Goal: Task Accomplishment & Management: Manage account settings

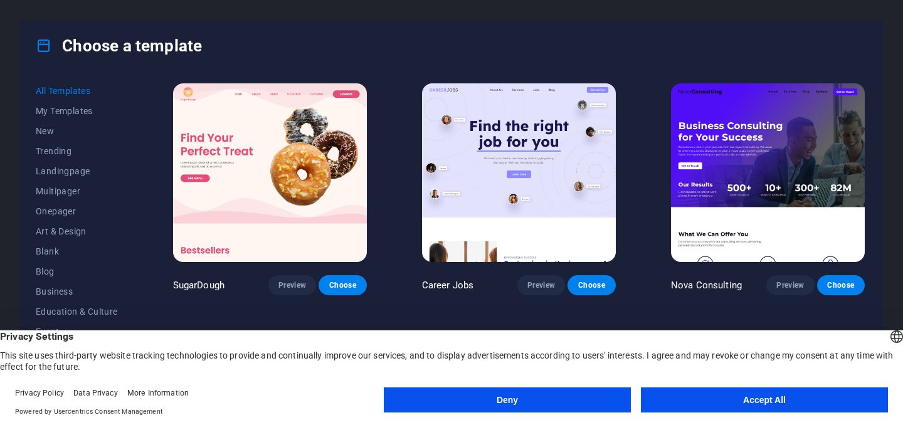
click at [728, 408] on button "Accept All" at bounding box center [764, 400] width 247 height 25
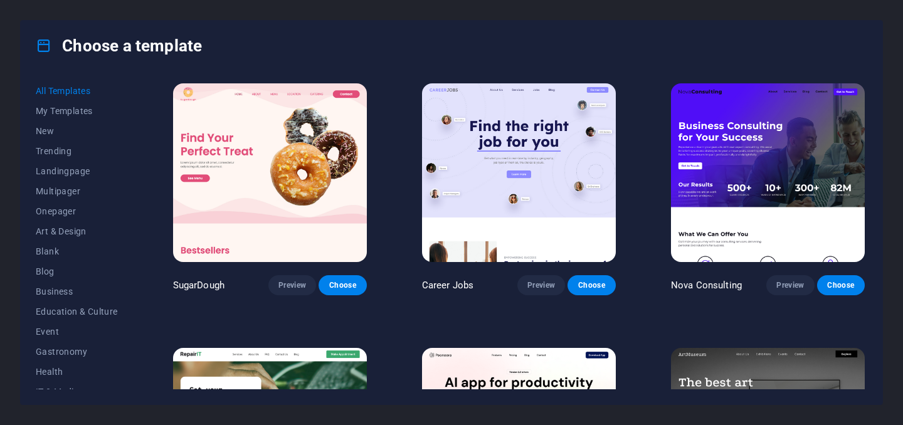
drag, startPoint x: 130, startPoint y: 169, endPoint x: 132, endPoint y: 192, distance: 23.3
click at [132, 192] on div "All Templates My Templates New Trending Landingpage Multipager Onepager Art & D…" at bounding box center [84, 235] width 97 height 309
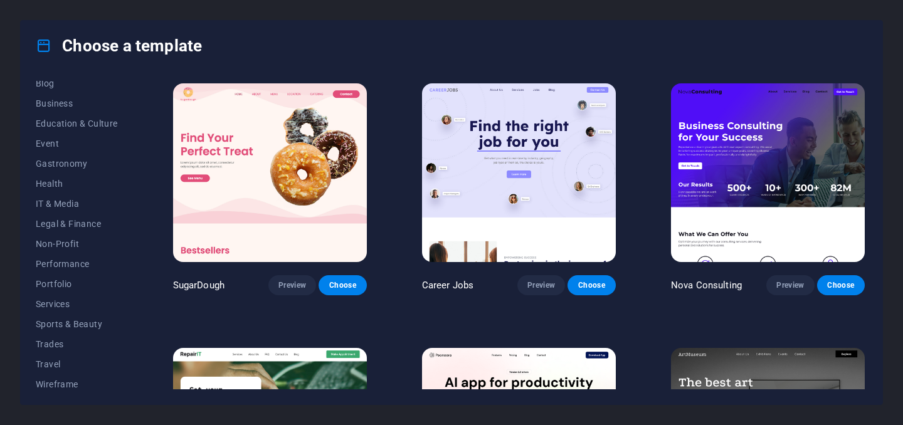
scroll to position [193, 0]
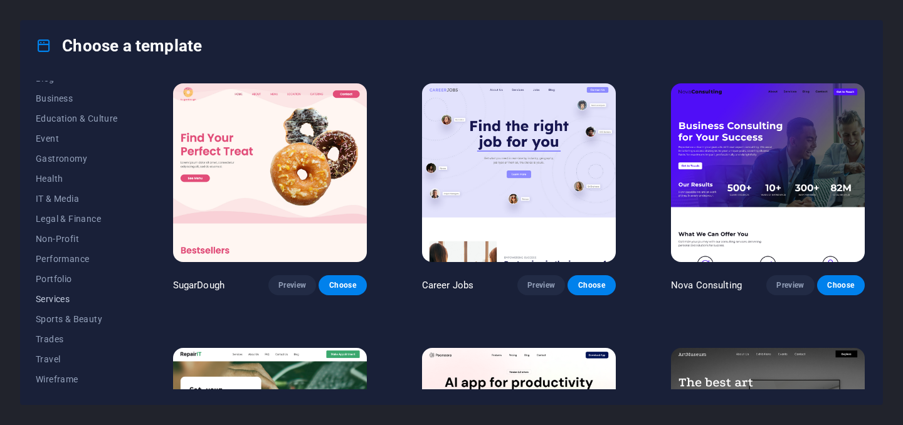
click at [56, 302] on span "Services" at bounding box center [77, 299] width 82 height 10
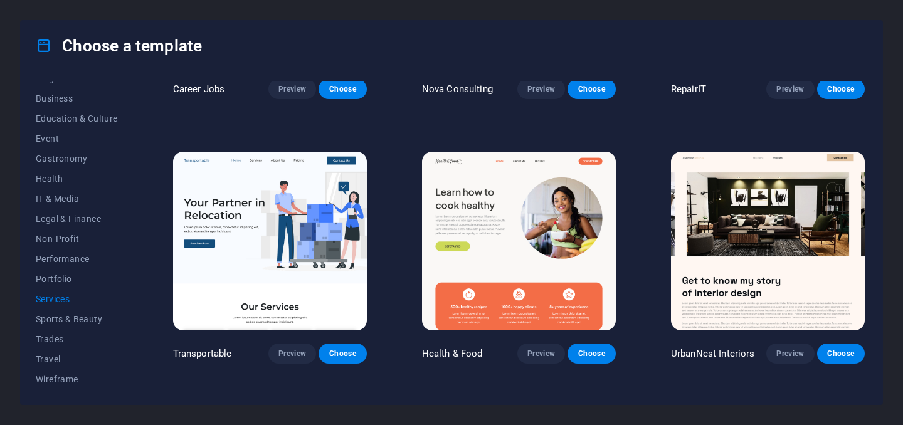
scroll to position [198, 0]
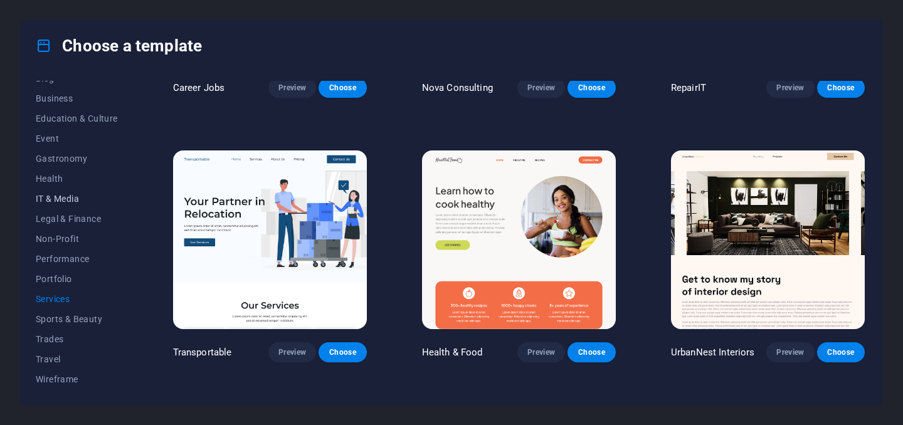
click at [76, 199] on span "IT & Media" at bounding box center [77, 199] width 82 height 10
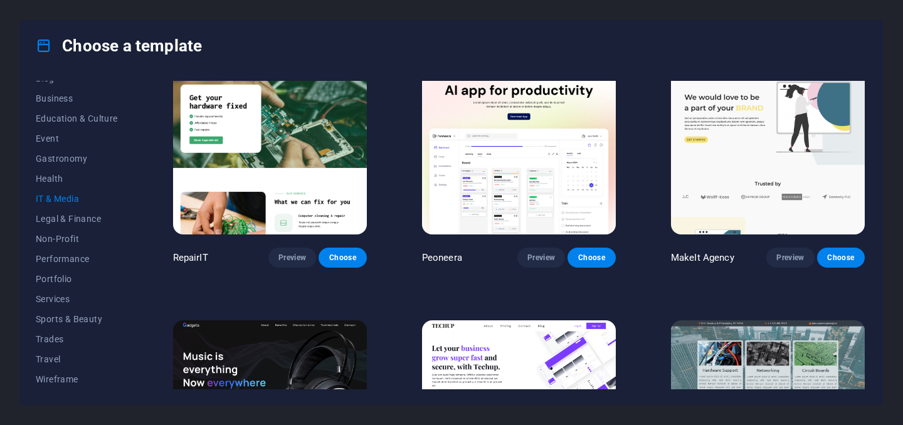
scroll to position [110, 0]
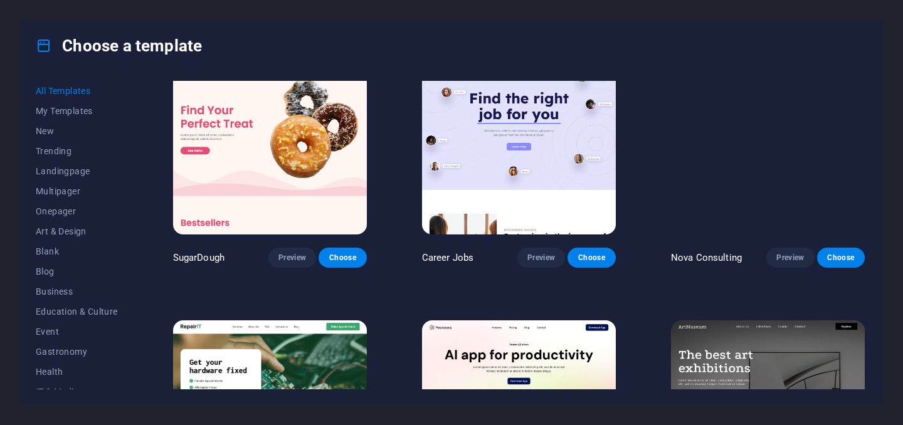
scroll to position [38, 0]
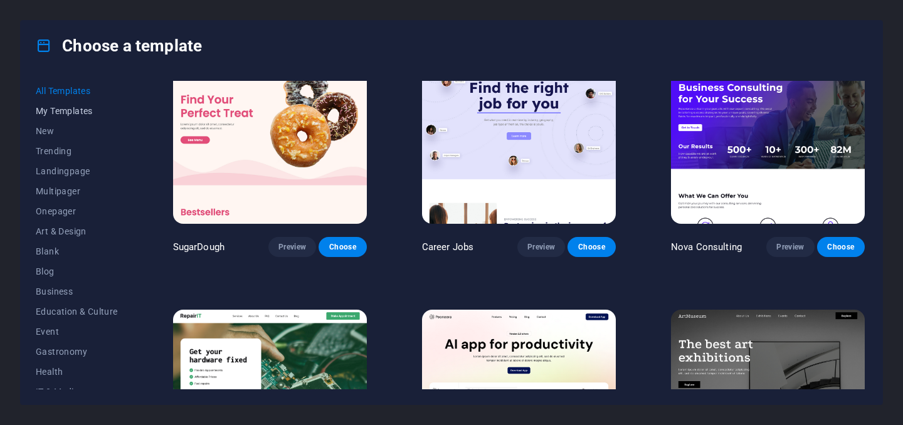
click at [77, 116] on button "My Templates" at bounding box center [77, 111] width 82 height 20
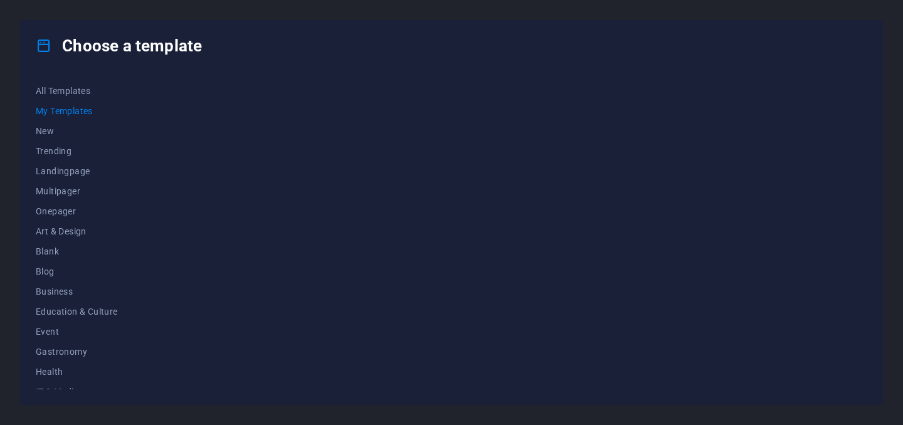
scroll to position [0, 0]
click at [51, 132] on span "New" at bounding box center [77, 131] width 82 height 10
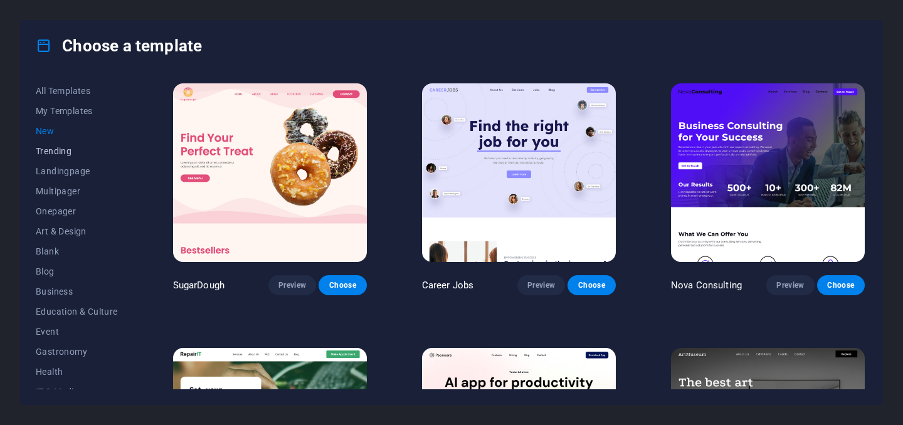
click at [61, 151] on span "Trending" at bounding box center [77, 151] width 82 height 10
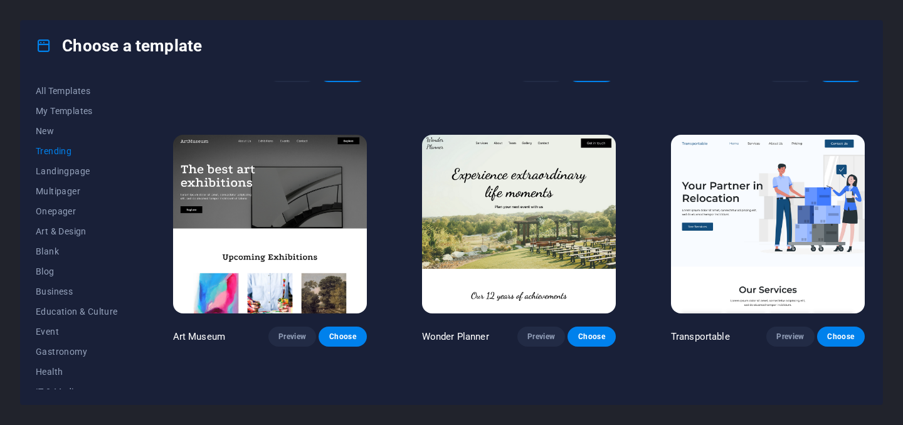
scroll to position [214, 0]
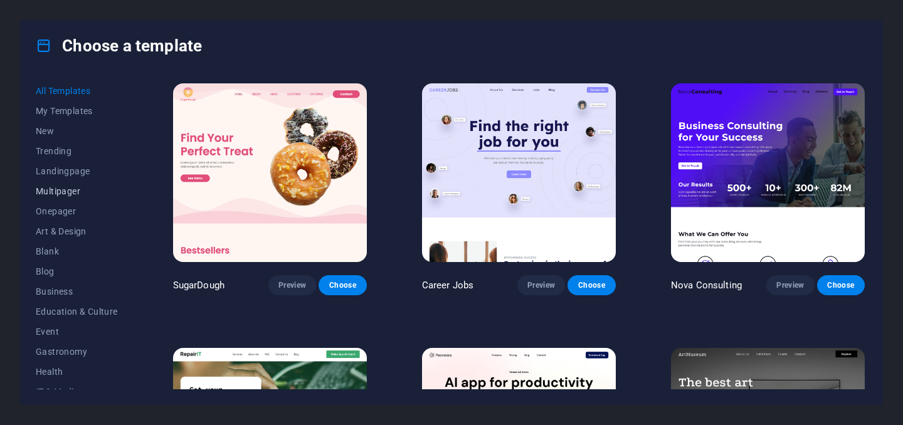
click at [63, 195] on span "Multipager" at bounding box center [77, 191] width 82 height 10
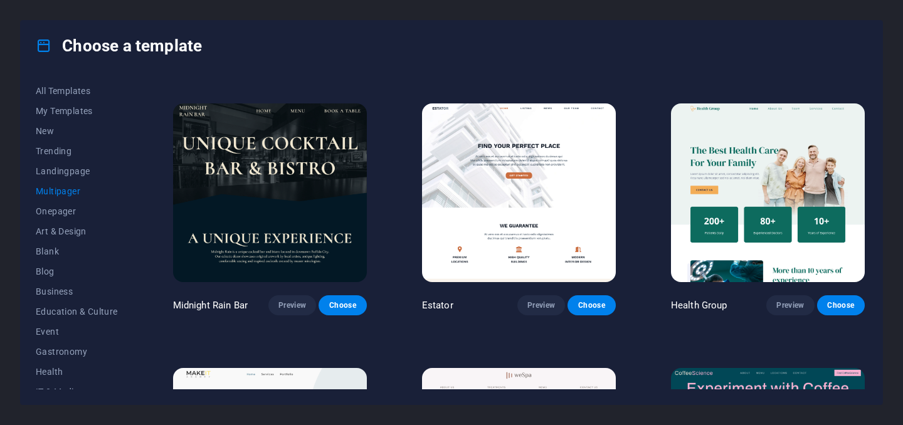
scroll to position [1573, 0]
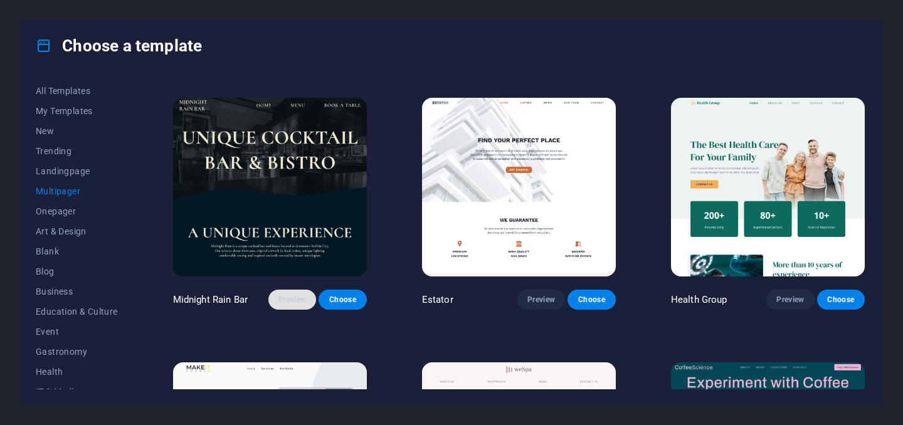
click at [309, 290] on button "Preview" at bounding box center [292, 300] width 48 height 20
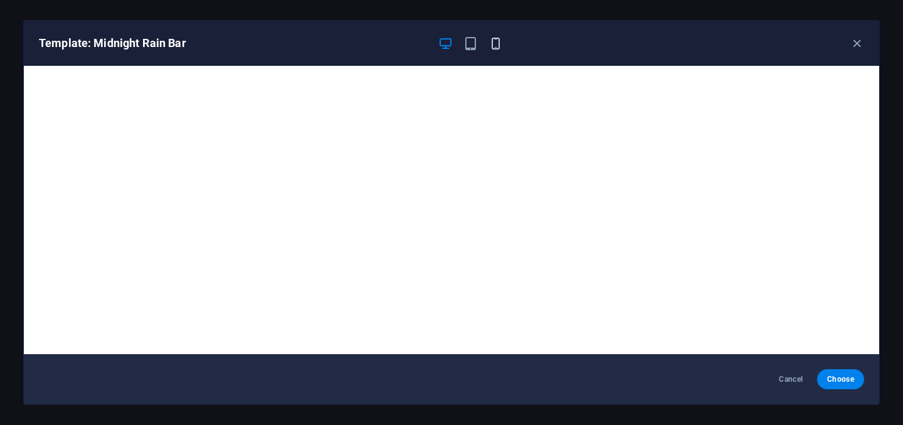
click at [501, 45] on icon "button" at bounding box center [496, 43] width 14 height 14
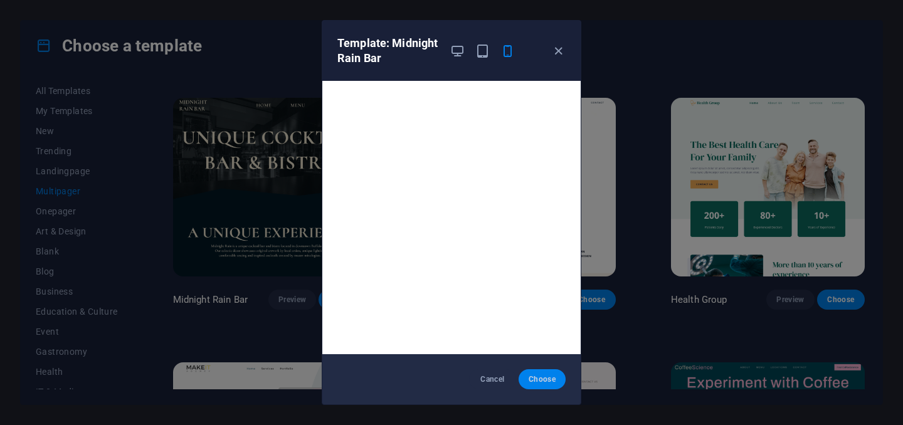
click at [544, 383] on span "Choose" at bounding box center [542, 379] width 27 height 10
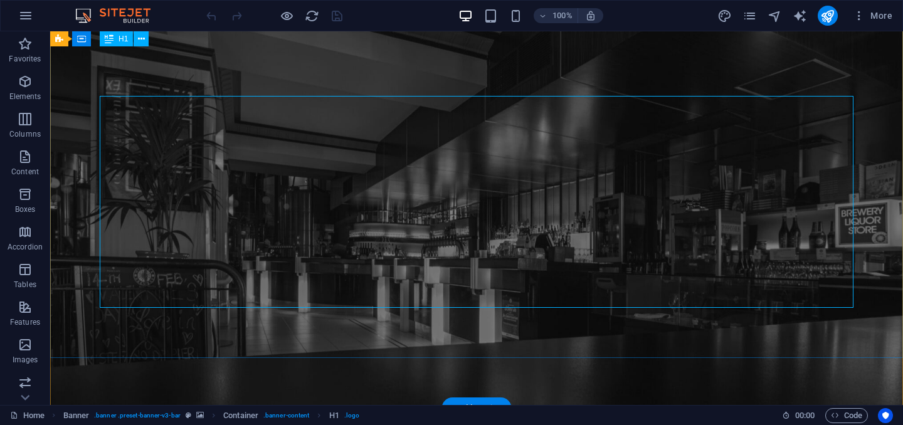
scroll to position [4, 0]
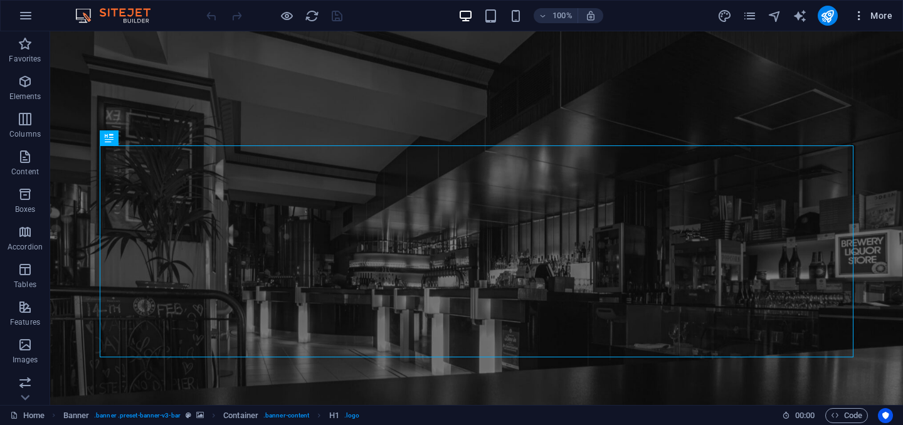
click at [879, 18] on span "More" at bounding box center [873, 15] width 40 height 13
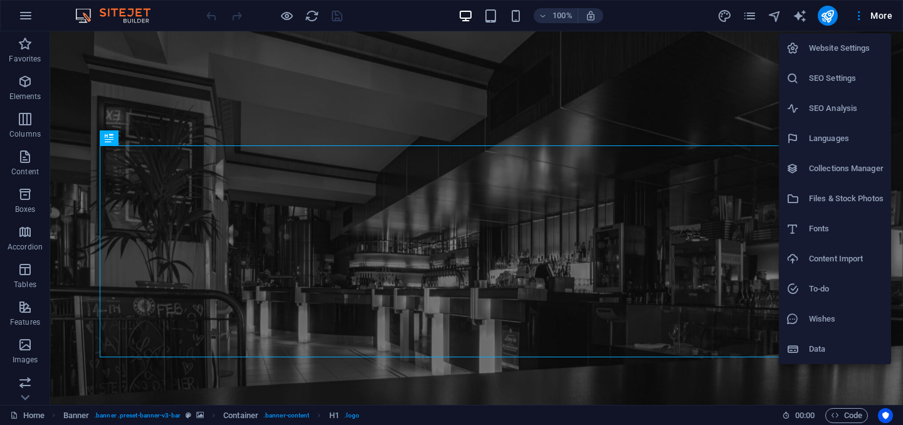
click at [850, 48] on h6 "Website Settings" at bounding box center [846, 48] width 75 height 15
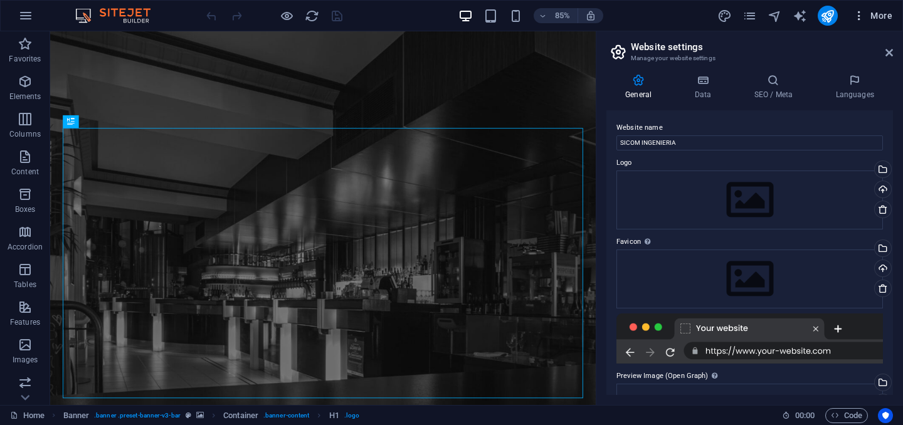
click at [879, 16] on span "More" at bounding box center [873, 15] width 40 height 13
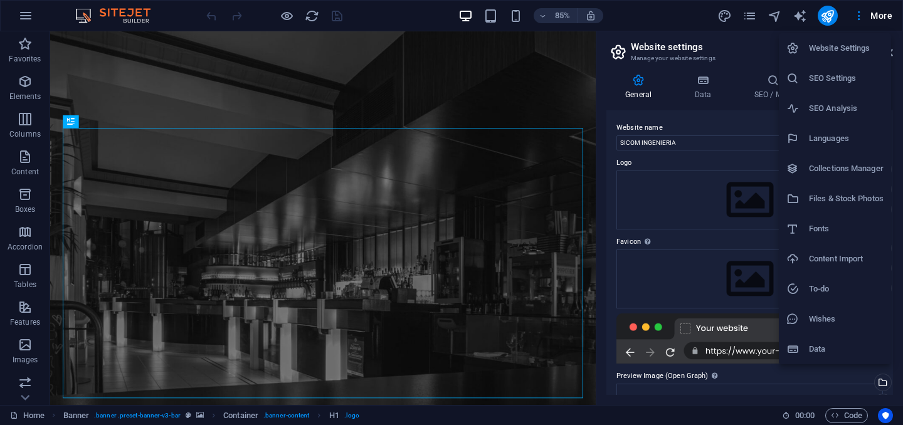
click at [94, 14] on div at bounding box center [451, 212] width 903 height 425
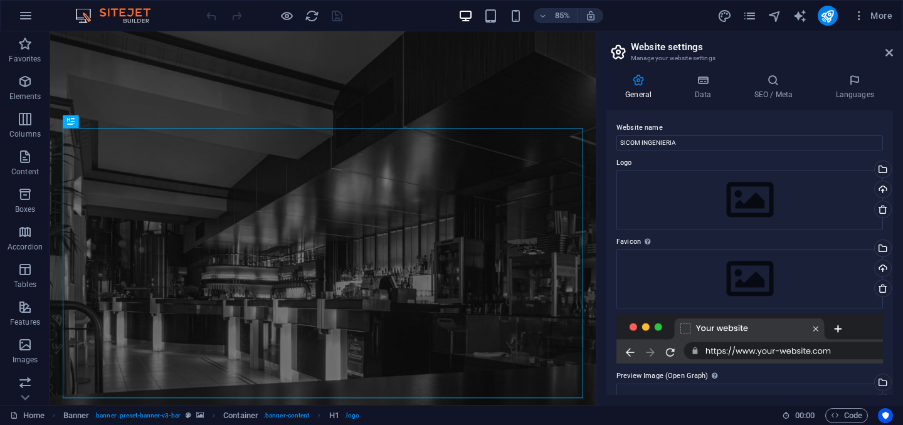
click at [137, 14] on img at bounding box center [119, 15] width 94 height 15
click at [29, 23] on button "button" at bounding box center [26, 16] width 30 height 30
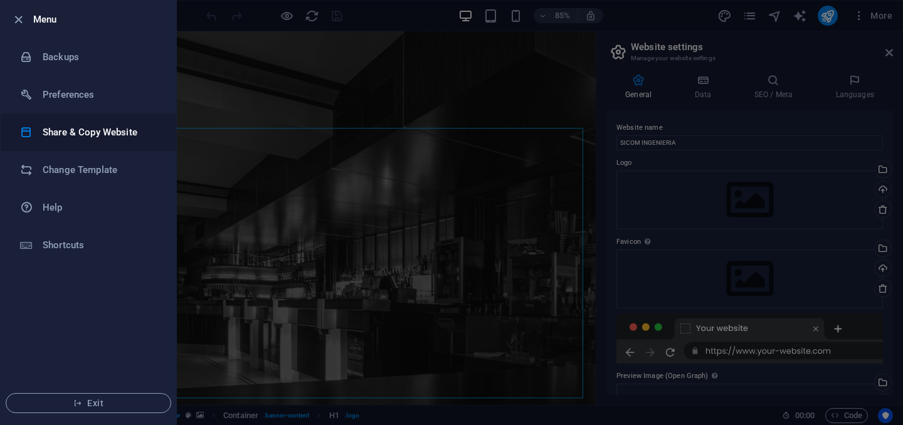
click at [120, 136] on h6 "Share & Copy Website" at bounding box center [101, 132] width 116 height 15
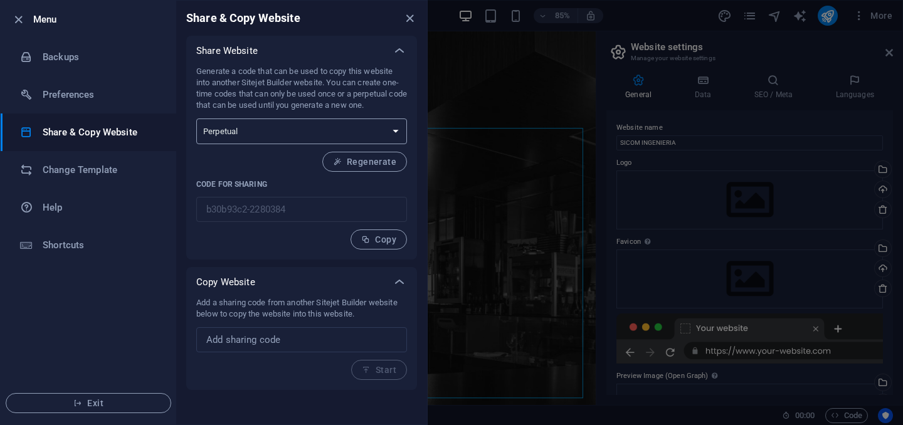
click at [253, 130] on select "One-time Perpetual" at bounding box center [301, 132] width 211 height 26
click at [69, 92] on h6 "Preferences" at bounding box center [101, 94] width 116 height 15
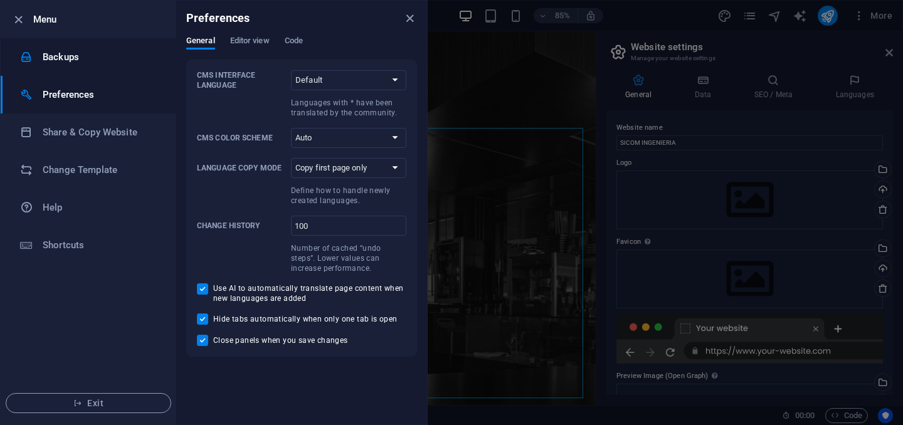
click at [72, 60] on h6 "Backups" at bounding box center [101, 57] width 116 height 15
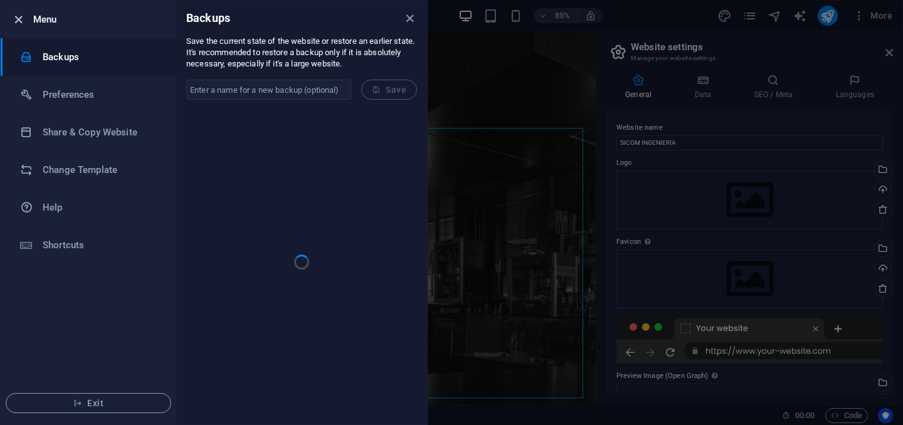
click at [20, 24] on icon "button" at bounding box center [18, 20] width 14 height 14
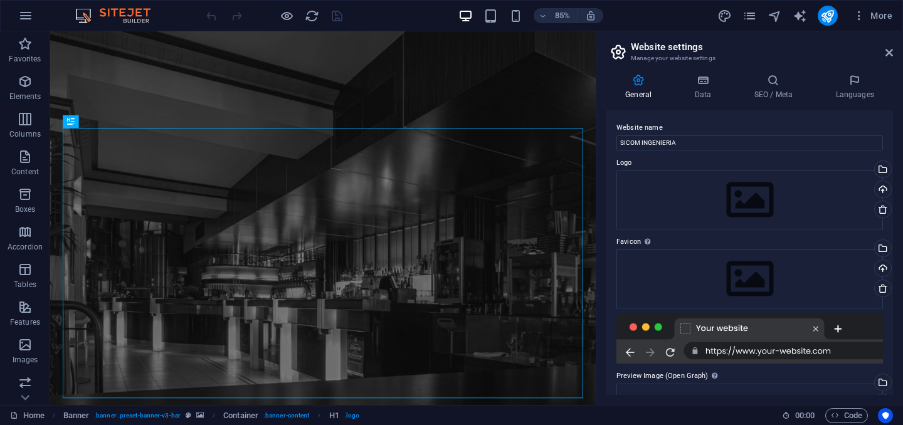
click at [119, 16] on img at bounding box center [119, 15] width 94 height 15
click at [79, 16] on img at bounding box center [119, 15] width 94 height 15
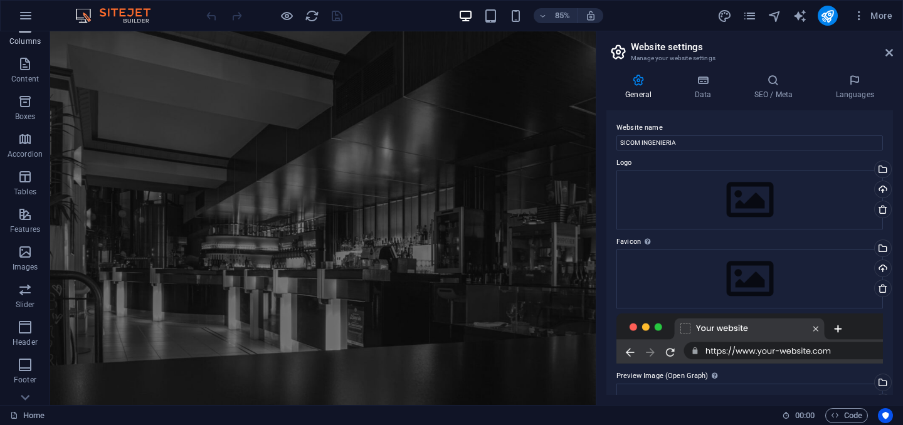
scroll to position [126, 0]
click at [27, 418] on link "Home" at bounding box center [27, 415] width 34 height 15
click at [35, 416] on link "Home" at bounding box center [27, 415] width 34 height 15
click at [26, 385] on icon "button" at bounding box center [25, 380] width 15 height 15
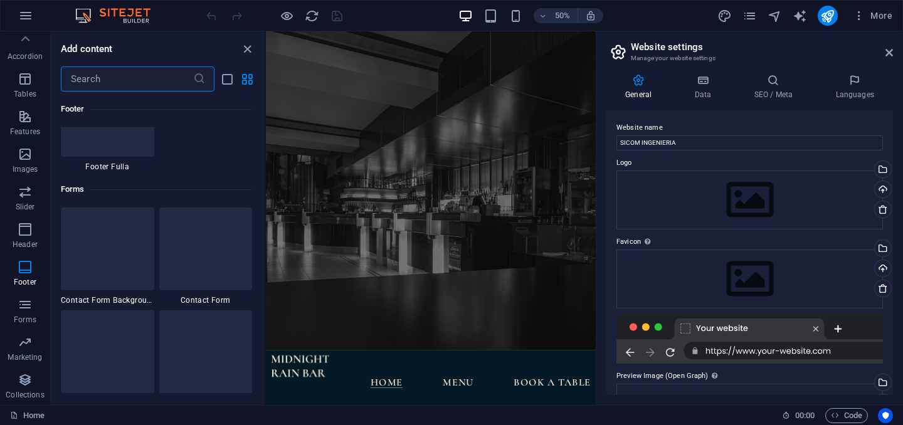
scroll to position [9063, 0]
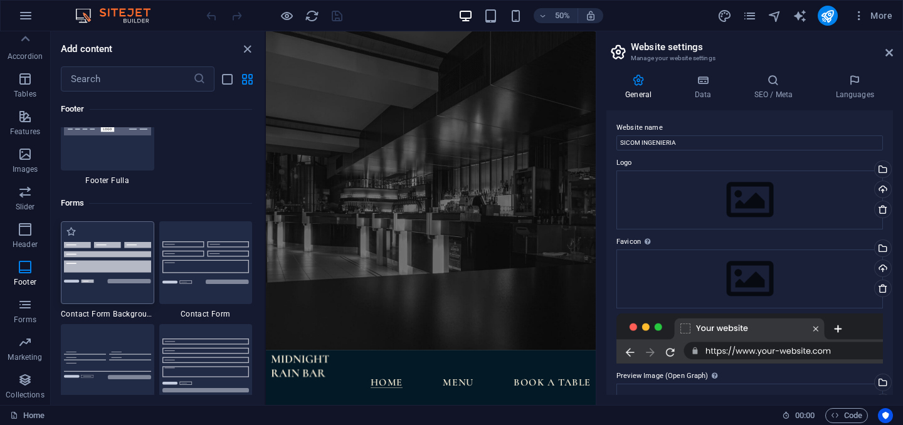
click at [104, 272] on img at bounding box center [107, 262] width 87 height 41
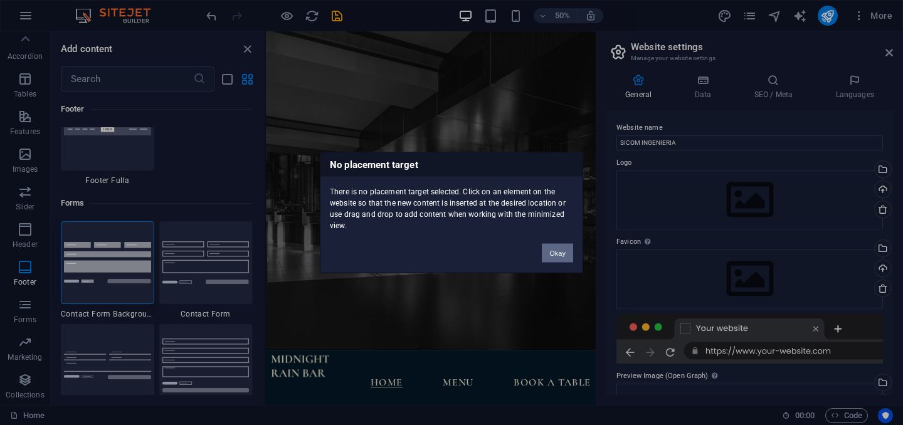
click at [563, 254] on button "Okay" at bounding box center [557, 253] width 31 height 19
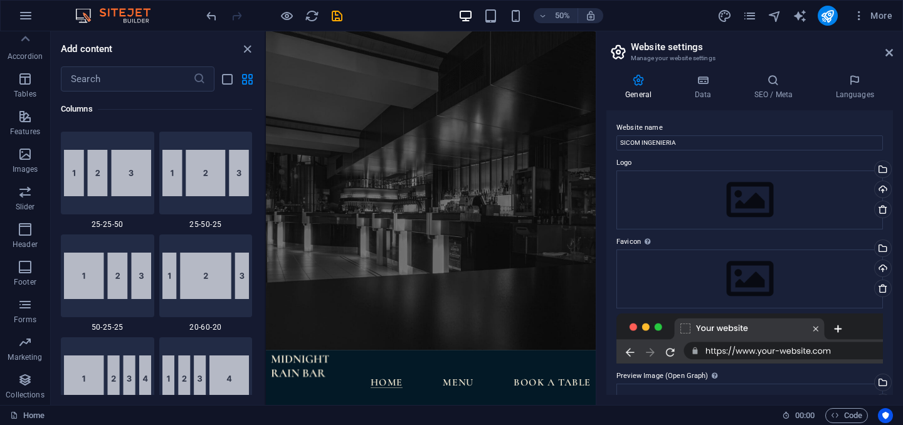
scroll to position [1219, 0]
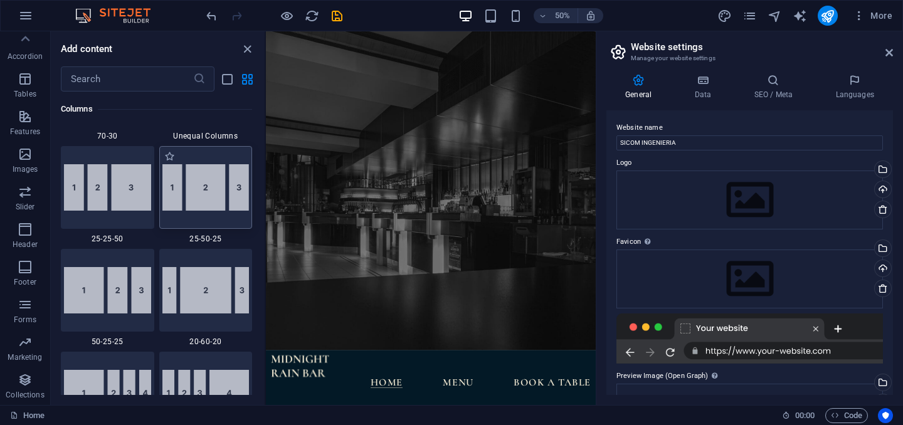
click at [202, 198] on img at bounding box center [205, 187] width 87 height 46
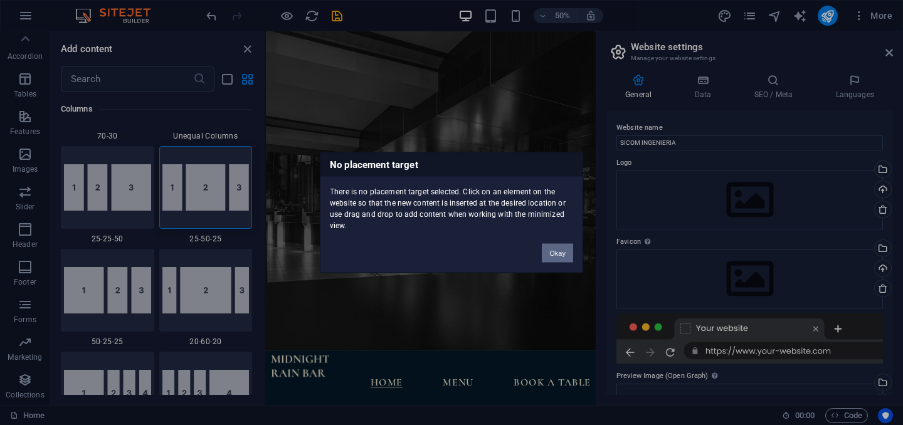
click at [563, 255] on button "Okay" at bounding box center [557, 253] width 31 height 19
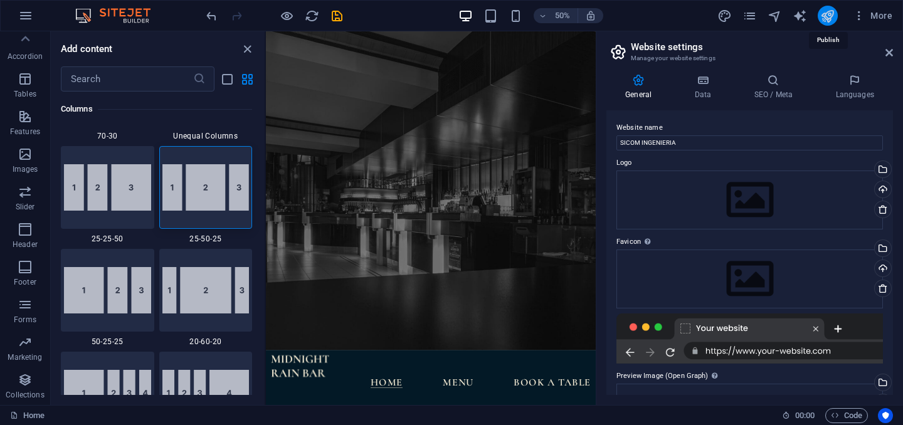
click at [828, 18] on icon "publish" at bounding box center [827, 16] width 14 height 14
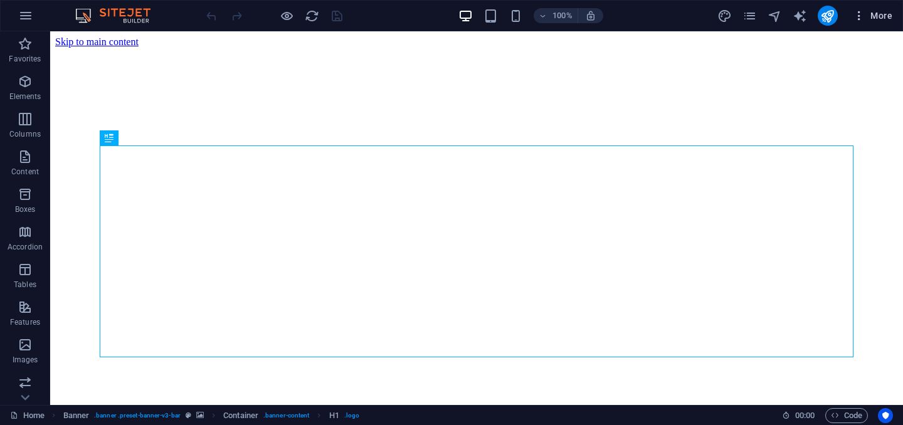
click at [884, 13] on span "More" at bounding box center [873, 15] width 40 height 13
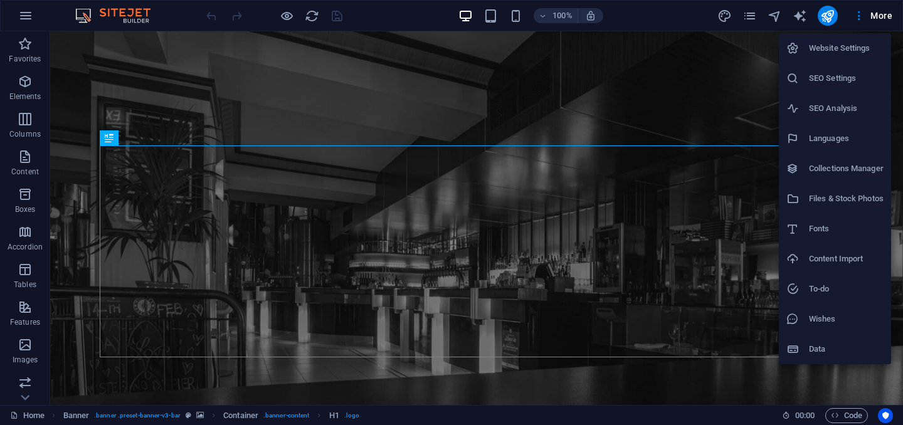
click at [832, 51] on h6 "Website Settings" at bounding box center [846, 48] width 75 height 15
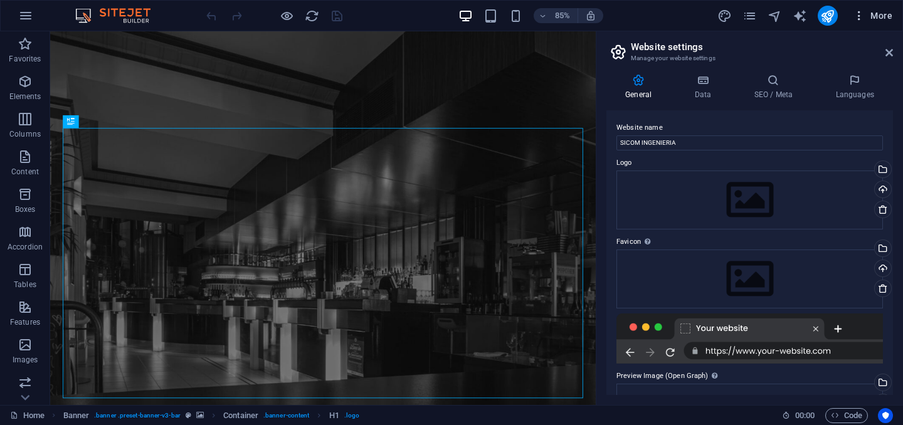
click at [882, 16] on span "More" at bounding box center [873, 15] width 40 height 13
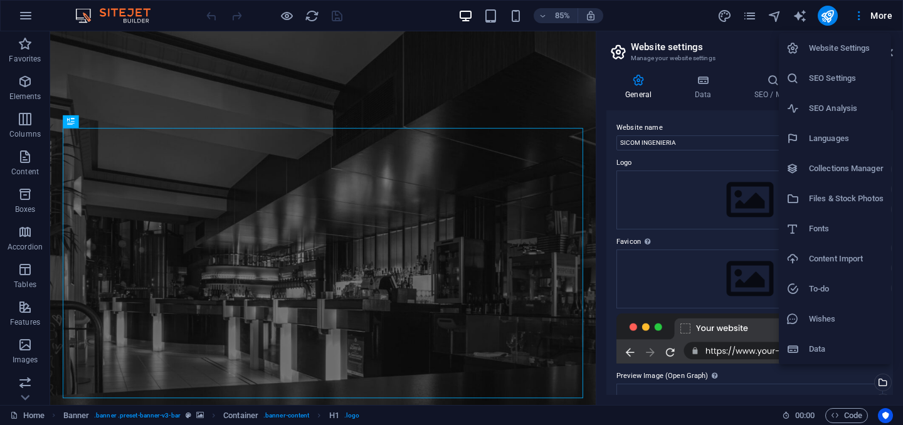
click at [857, 76] on h6 "SEO Settings" at bounding box center [846, 78] width 75 height 15
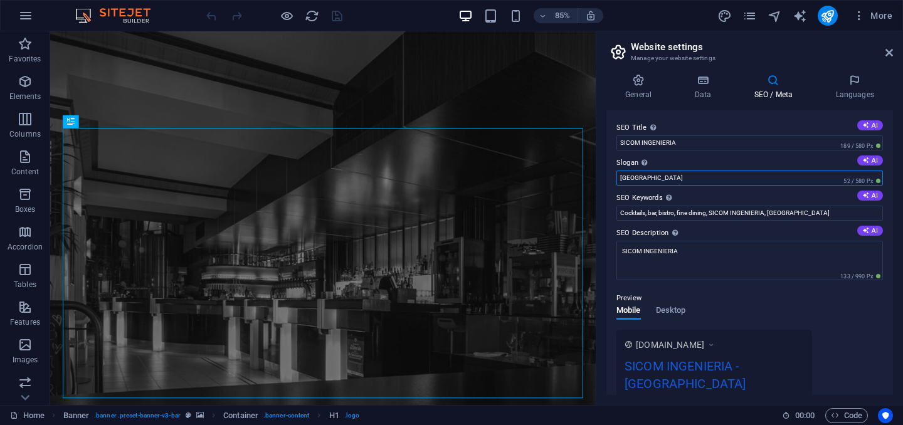
click at [823, 172] on input "[GEOGRAPHIC_DATA]" at bounding box center [750, 178] width 267 height 15
drag, startPoint x: 647, startPoint y: 179, endPoint x: 601, endPoint y: 179, distance: 46.4
click at [601, 179] on div "General Data SEO / Meta Languages Website name SICOM INGENIERIA Logo Drag files…" at bounding box center [749, 234] width 307 height 341
type input "Tus aliados en telecomunicacion"
click at [795, 304] on div "Preview" at bounding box center [750, 298] width 267 height 15
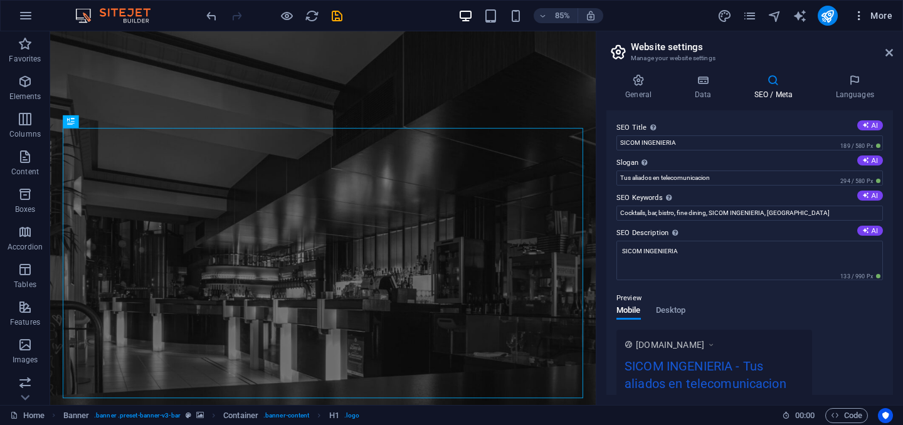
click at [861, 19] on icon "button" at bounding box center [859, 15] width 13 height 13
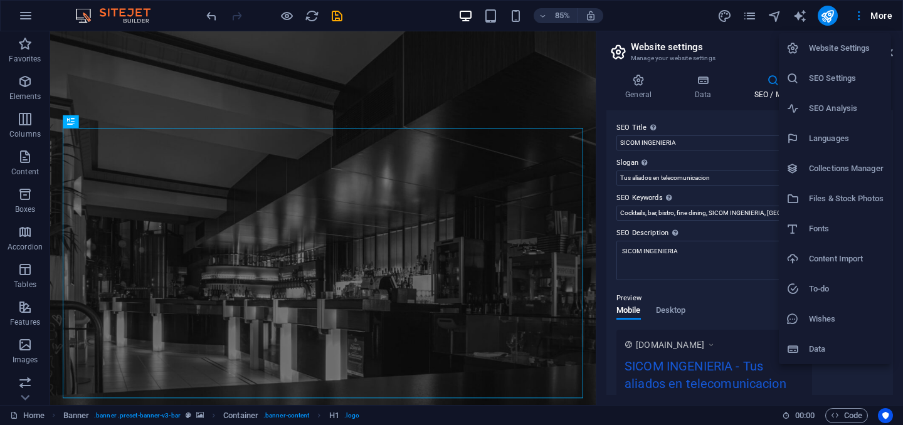
click at [870, 135] on h6 "Languages" at bounding box center [846, 138] width 75 height 15
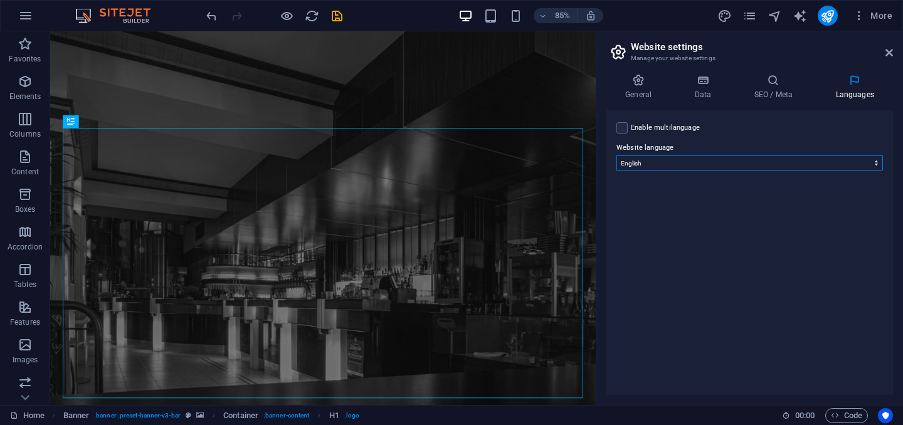
click at [861, 169] on select "Abkhazian Afar Afrikaans Akan Albanian Amharic Arabic Aragonese Armenian Assame…" at bounding box center [750, 163] width 267 height 15
select select "148"
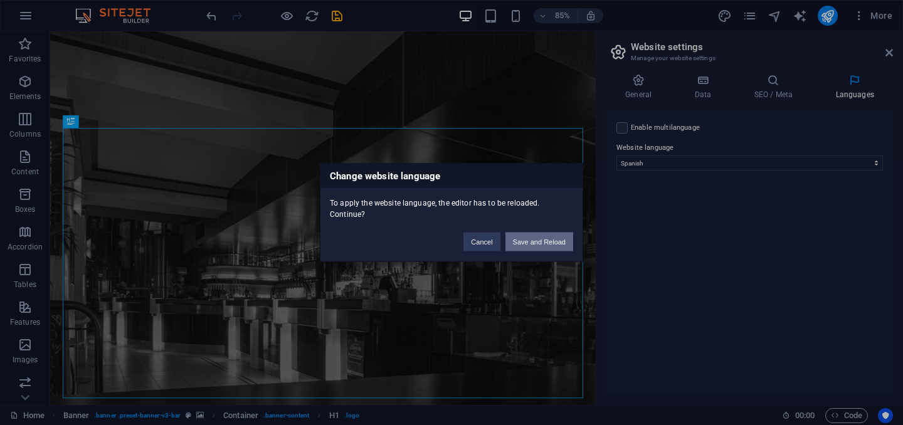
click at [524, 241] on button "Save and Reload" at bounding box center [540, 242] width 68 height 19
select select
checkbox input "false"
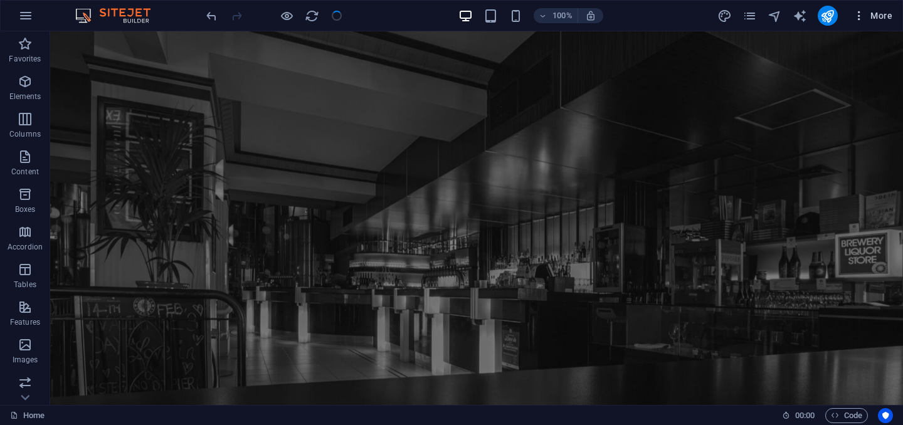
click at [870, 15] on span "More" at bounding box center [873, 15] width 40 height 13
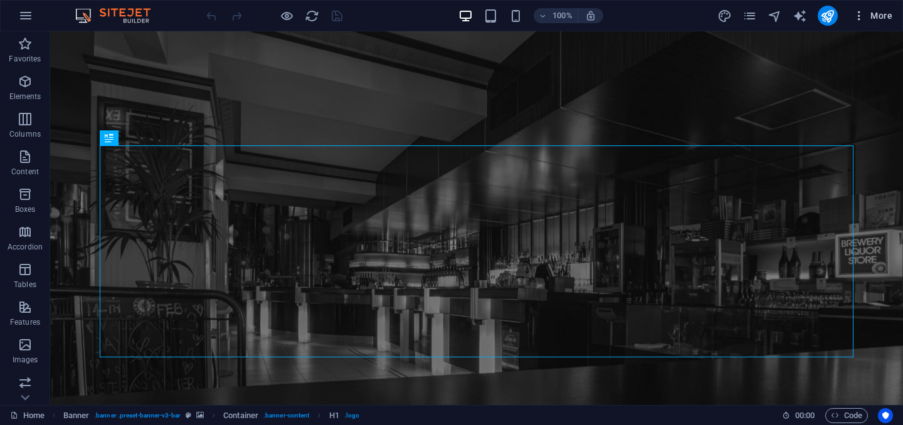
click at [867, 9] on span "More" at bounding box center [873, 15] width 40 height 13
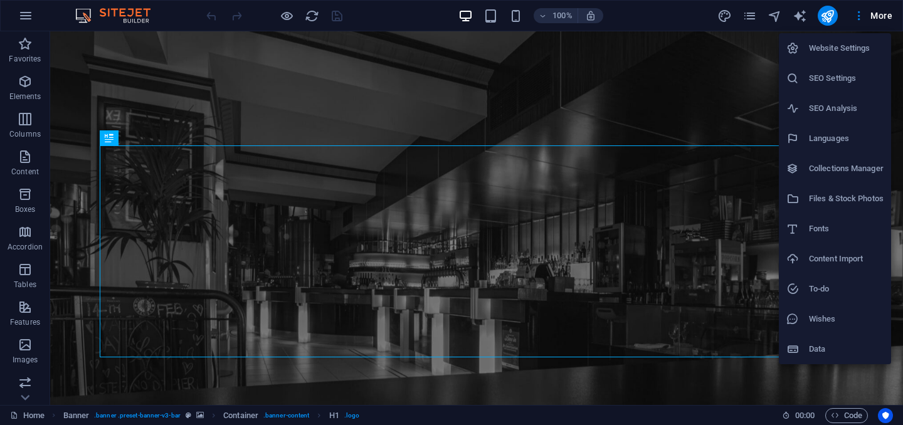
click at [751, 16] on div at bounding box center [451, 212] width 903 height 425
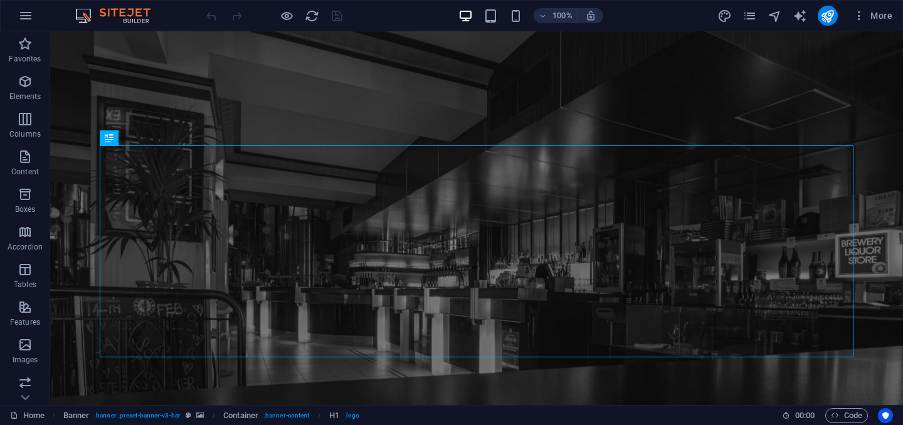
click at [751, 16] on icon "pages" at bounding box center [750, 16] width 14 height 14
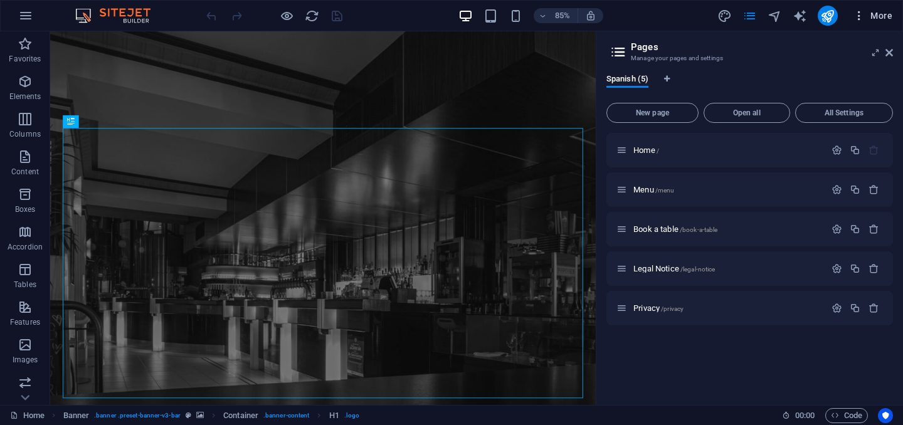
click at [867, 15] on span "More" at bounding box center [873, 15] width 40 height 13
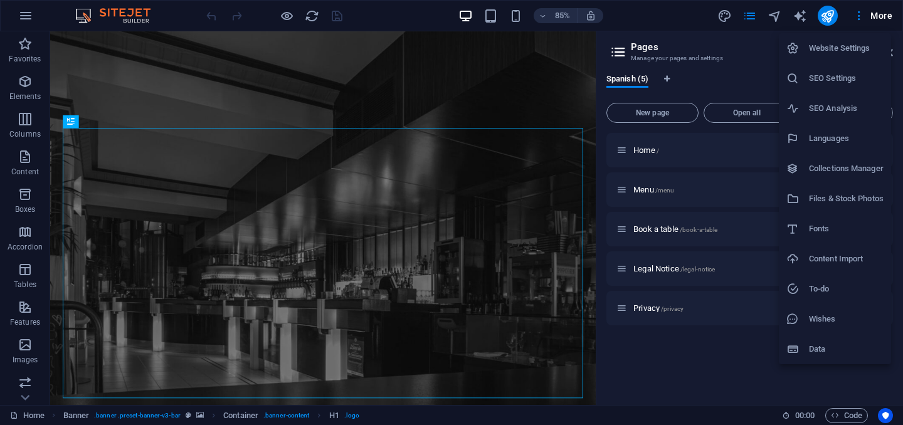
click at [32, 13] on div at bounding box center [451, 212] width 903 height 425
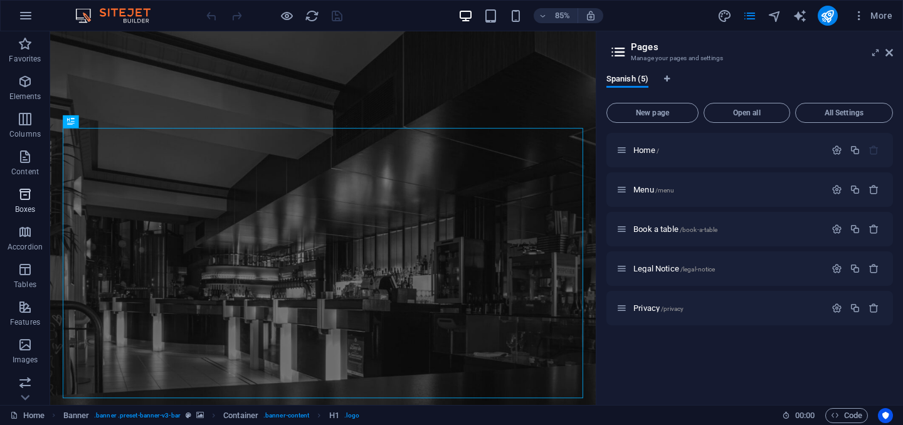
click at [29, 201] on icon "button" at bounding box center [25, 194] width 15 height 15
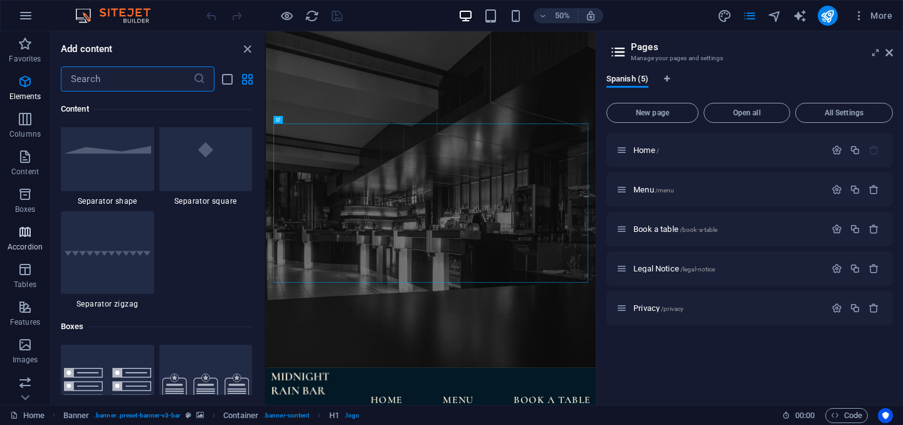
scroll to position [3460, 0]
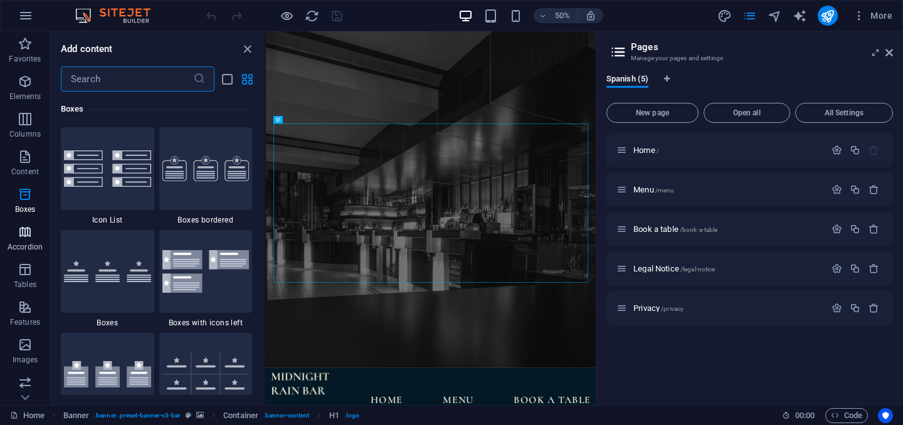
click at [31, 230] on icon "button" at bounding box center [25, 232] width 15 height 15
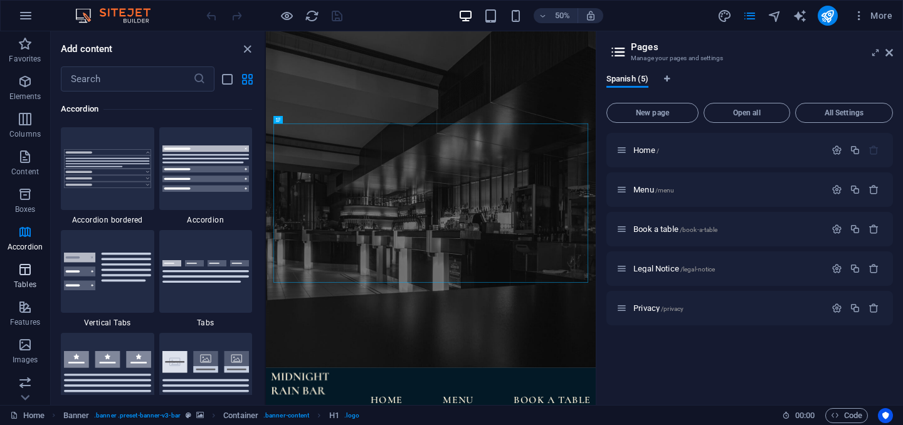
click at [28, 277] on icon "button" at bounding box center [25, 269] width 15 height 15
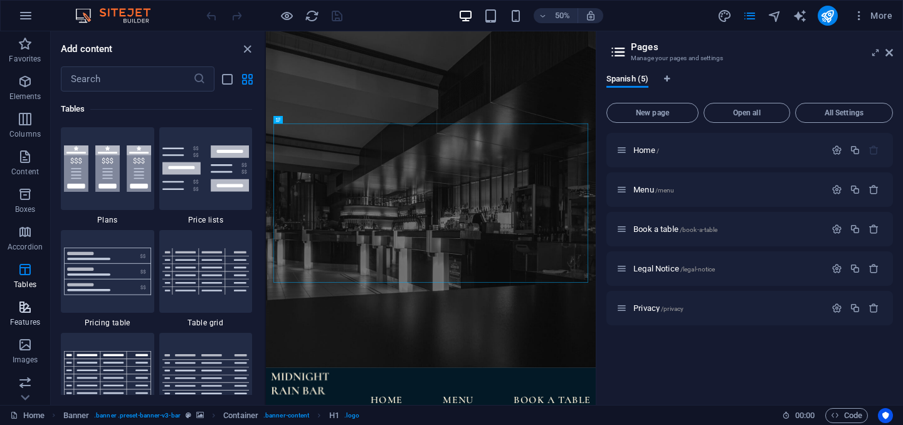
click at [27, 319] on p "Features" at bounding box center [25, 322] width 30 height 10
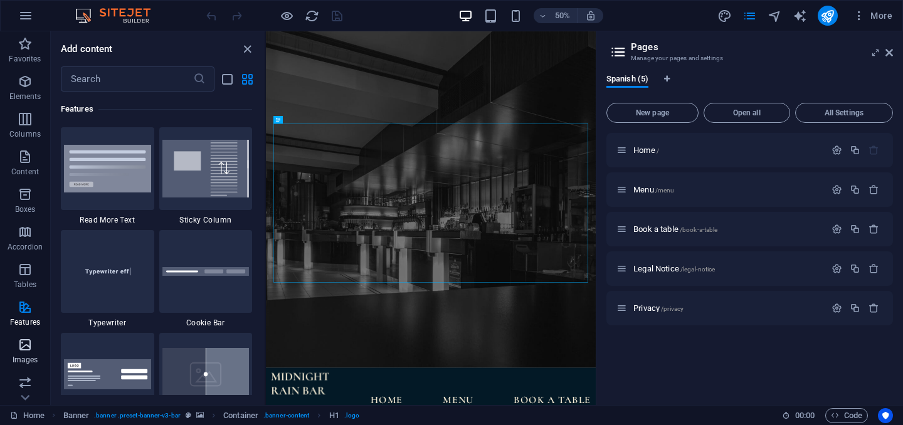
click at [27, 355] on p "Images" at bounding box center [26, 360] width 26 height 10
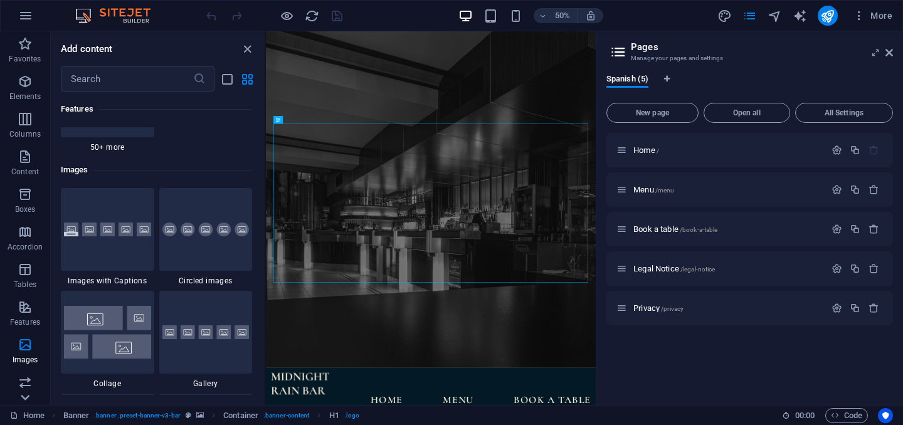
scroll to position [6360, 0]
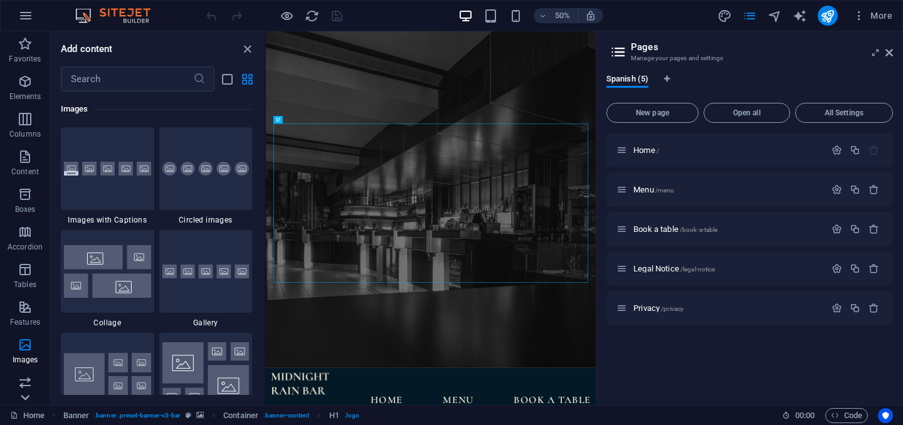
click at [31, 391] on icon at bounding box center [25, 398] width 18 height 18
click at [38, 198] on span "Slider" at bounding box center [25, 199] width 50 height 30
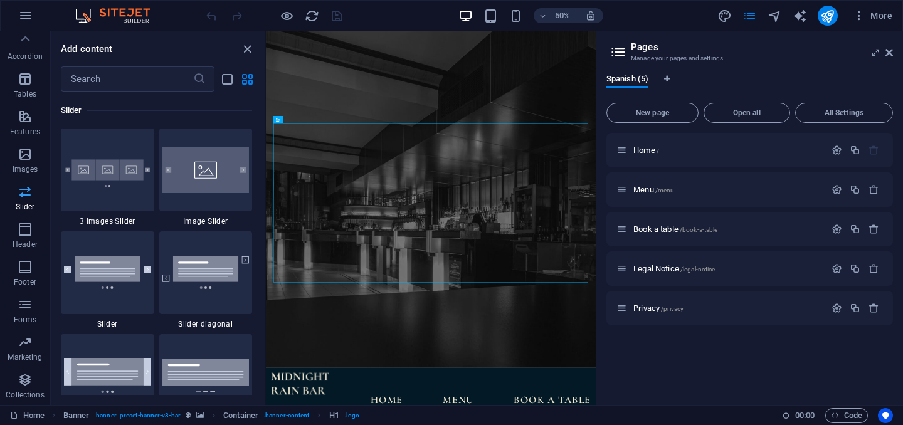
scroll to position [7111, 0]
click at [35, 230] on span "Header" at bounding box center [25, 237] width 50 height 30
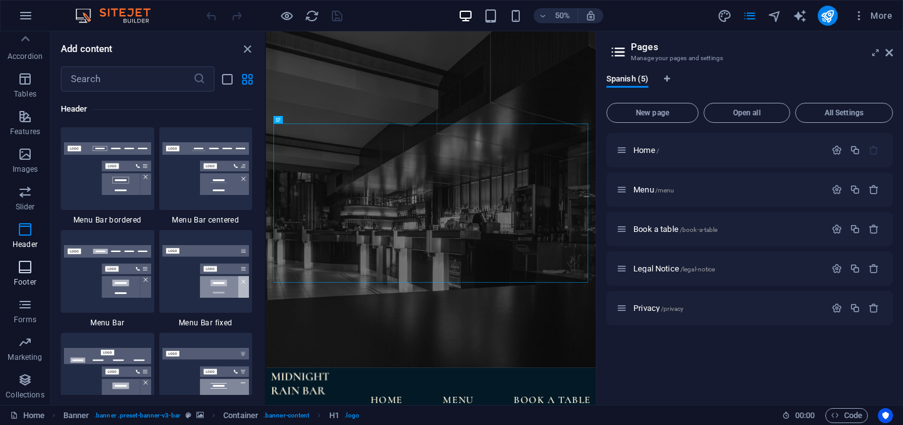
click at [27, 272] on icon "button" at bounding box center [25, 267] width 15 height 15
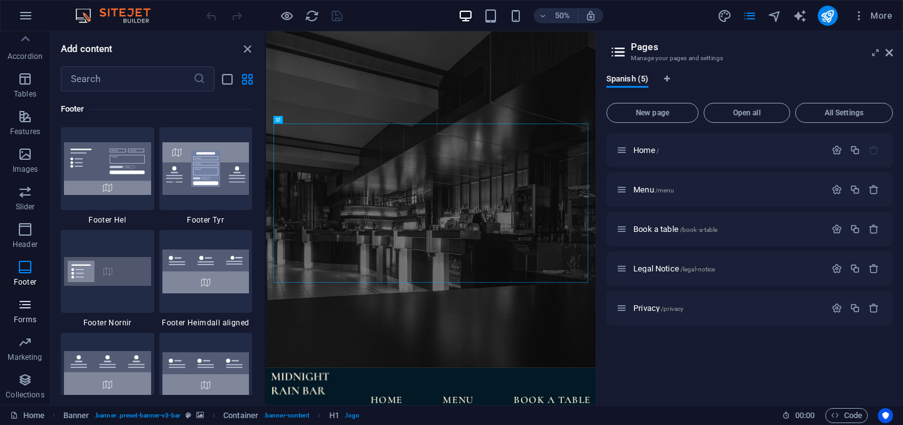
click at [29, 314] on span "Forms" at bounding box center [25, 312] width 50 height 30
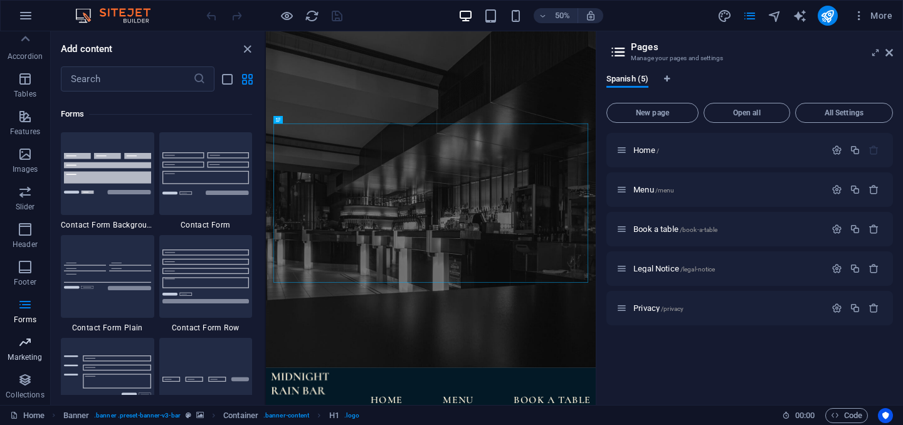
click at [31, 348] on icon "button" at bounding box center [25, 342] width 15 height 15
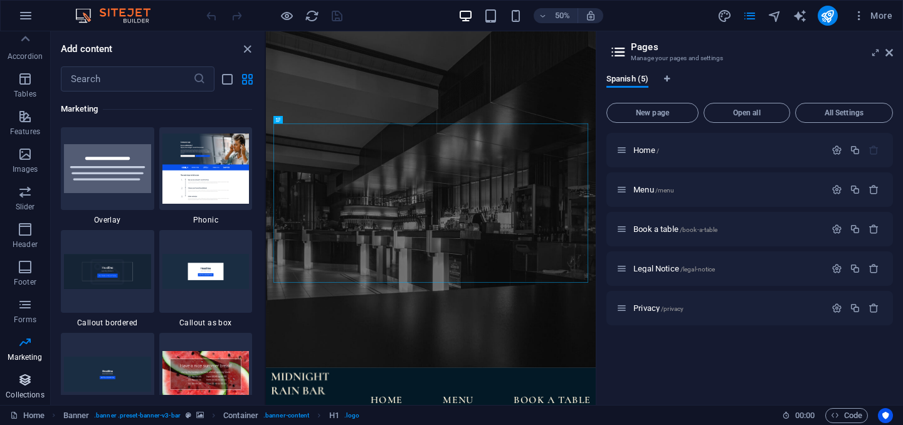
click at [29, 386] on icon "button" at bounding box center [25, 380] width 15 height 15
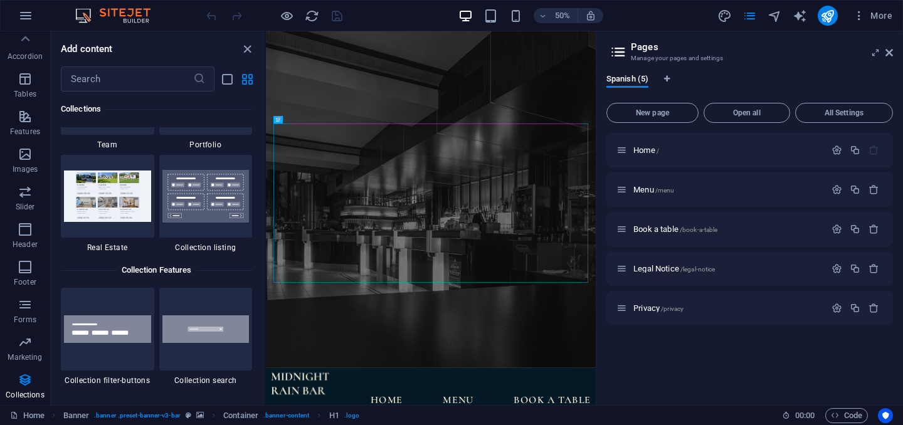
scroll to position [11743, 0]
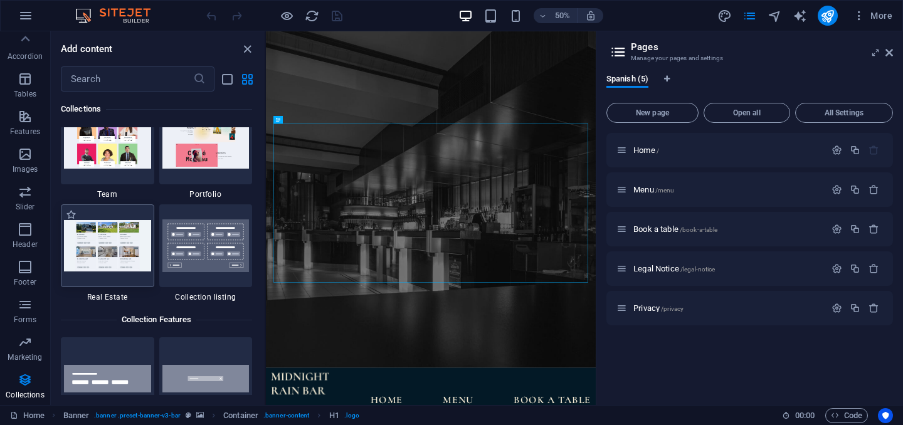
click at [146, 248] on img at bounding box center [107, 245] width 87 height 51
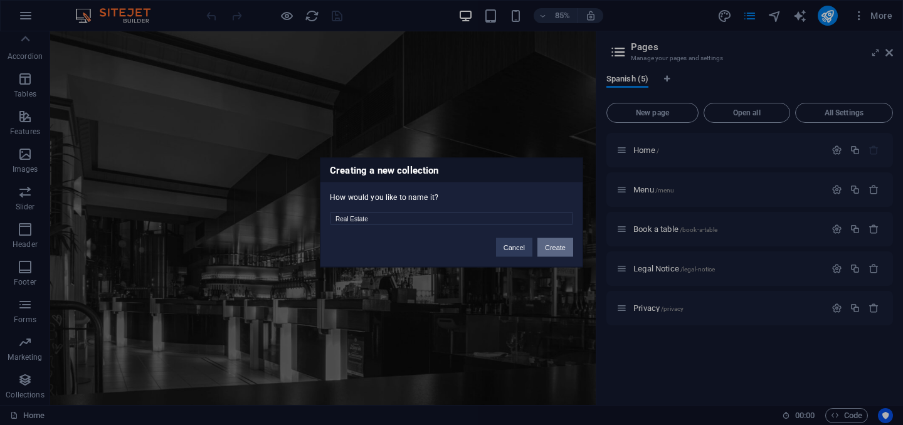
click at [554, 243] on button "Create" at bounding box center [556, 247] width 36 height 19
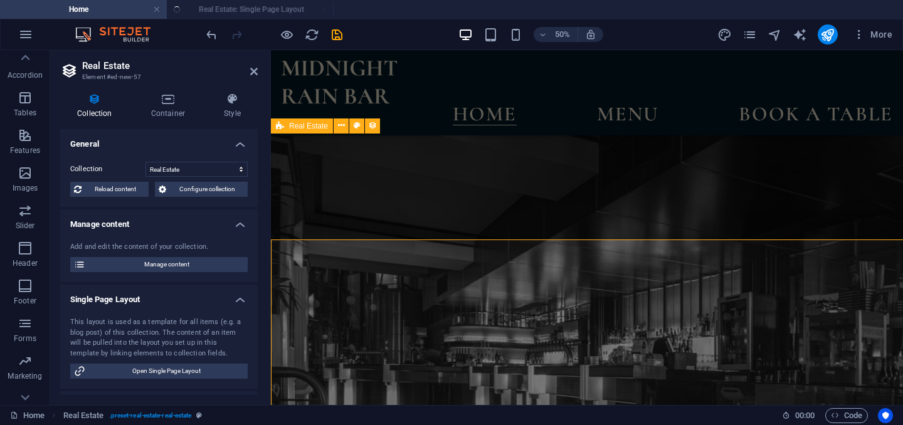
scroll to position [449, 0]
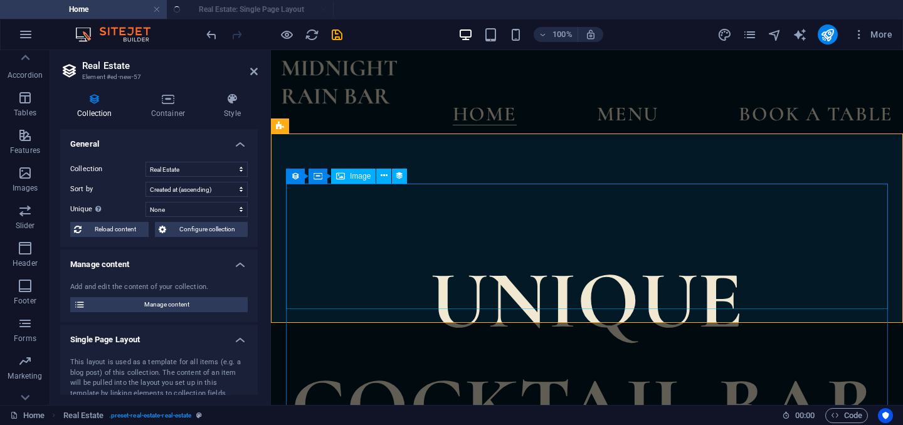
select select "createdAt_DESC"
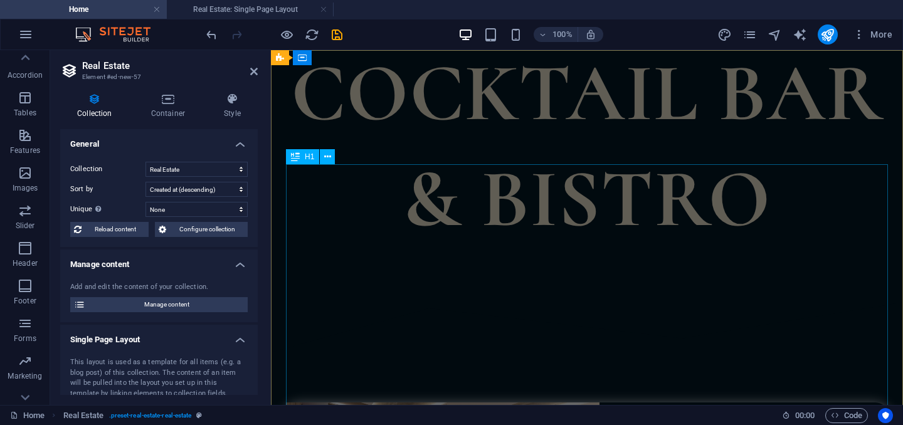
scroll to position [0, 0]
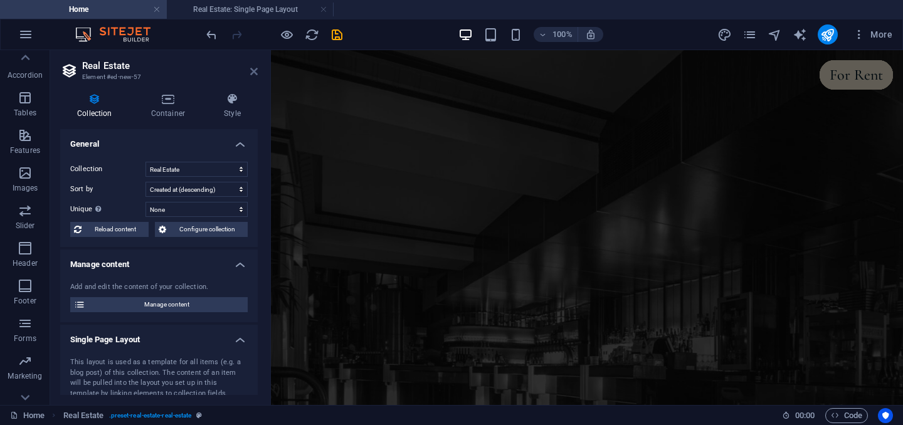
click at [254, 72] on icon at bounding box center [254, 71] width 8 height 10
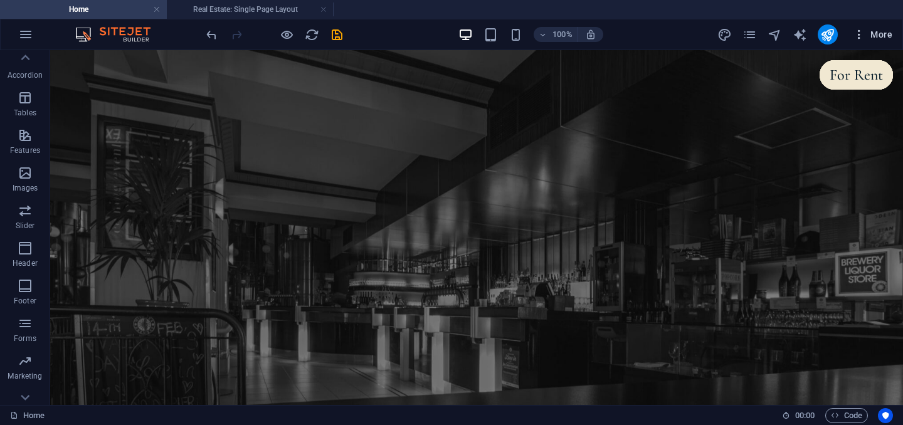
click at [876, 31] on span "More" at bounding box center [873, 34] width 40 height 13
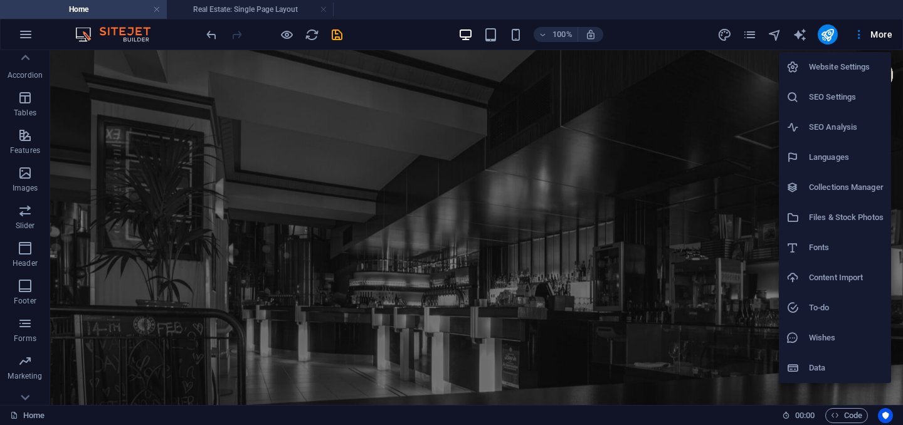
click at [28, 55] on div at bounding box center [451, 212] width 903 height 425
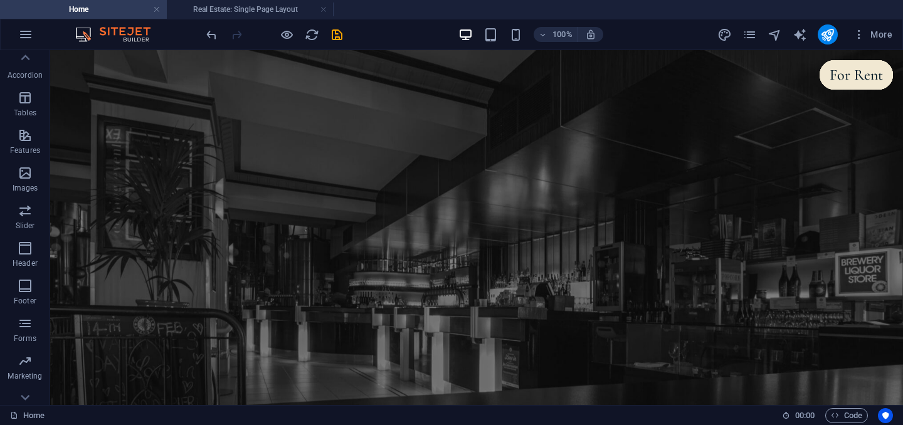
click at [28, 55] on icon at bounding box center [25, 58] width 18 height 18
click at [30, 37] on icon "button" at bounding box center [25, 34] width 15 height 15
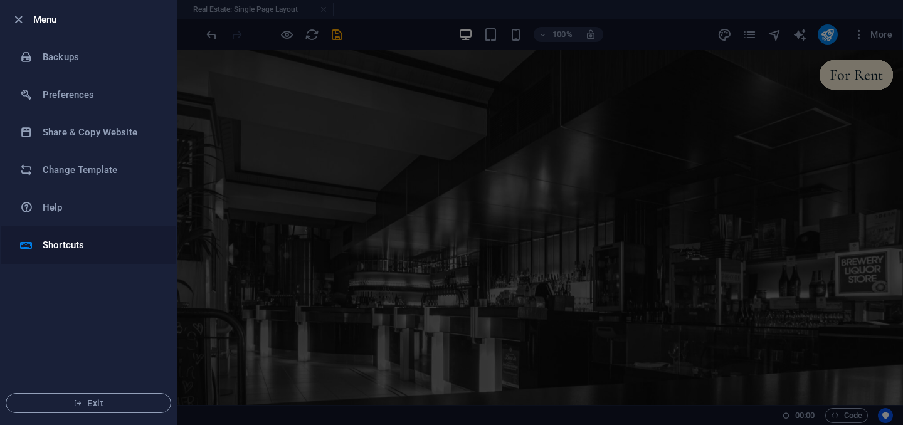
click at [87, 241] on h6 "Shortcuts" at bounding box center [101, 245] width 116 height 15
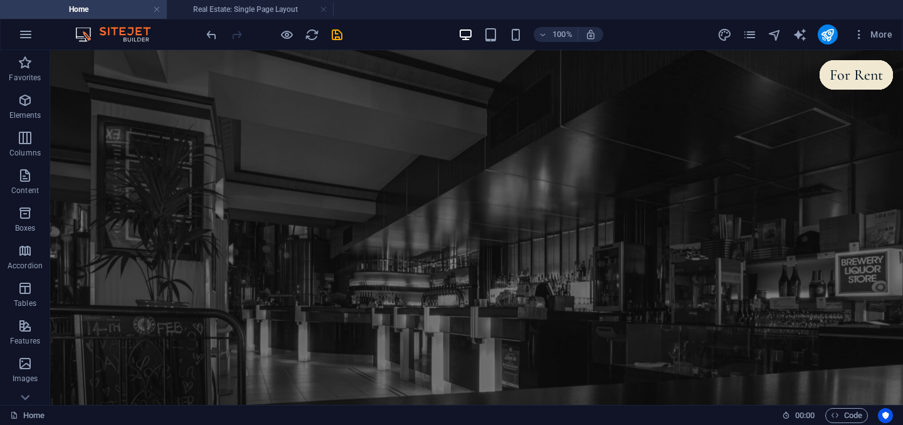
click at [125, 10] on h4 "Home" at bounding box center [83, 10] width 167 height 14
click at [224, 4] on h4 "Real Estate: Single Page Layout" at bounding box center [250, 10] width 167 height 14
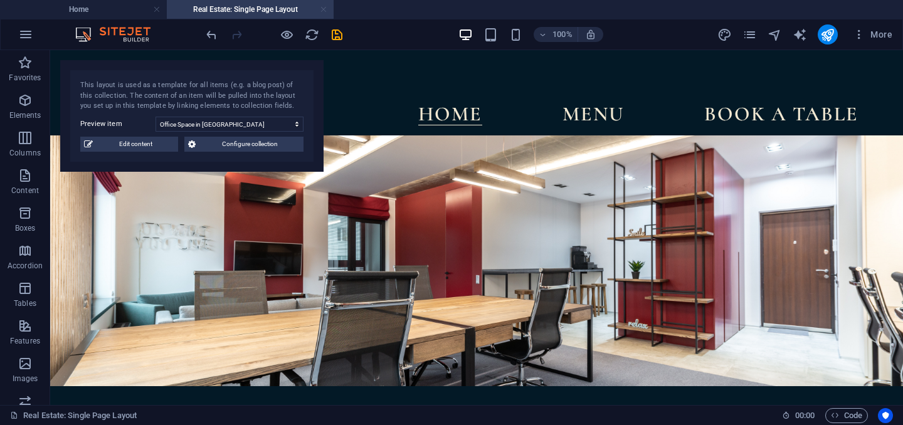
click at [326, 9] on link at bounding box center [324, 10] width 8 height 12
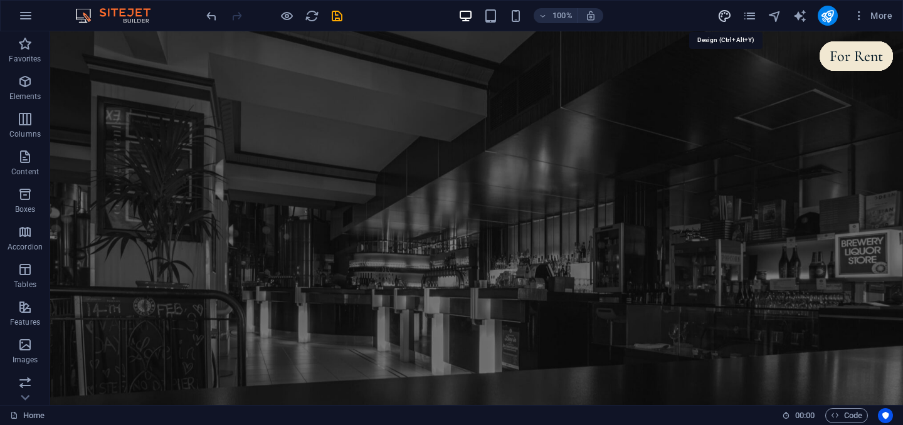
click at [728, 18] on icon "design" at bounding box center [725, 16] width 14 height 14
select select "ease-in-out"
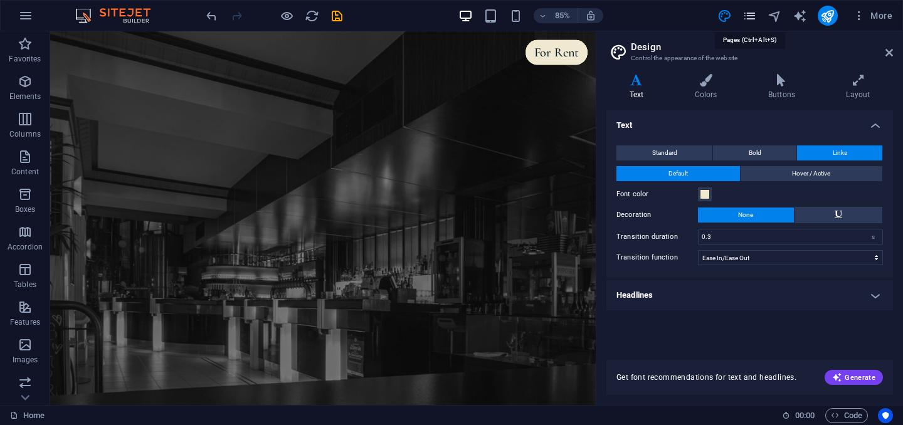
click at [753, 11] on icon "pages" at bounding box center [750, 16] width 14 height 14
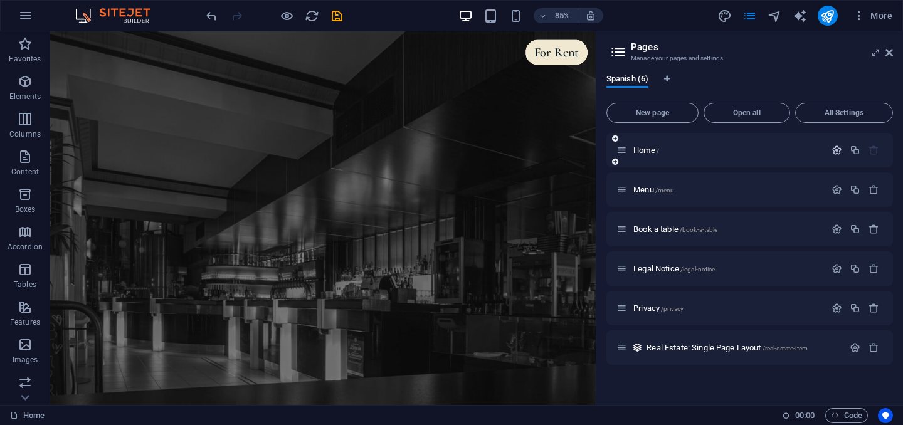
click at [842, 151] on icon "button" at bounding box center [837, 150] width 11 height 11
